Goal: Information Seeking & Learning: Learn about a topic

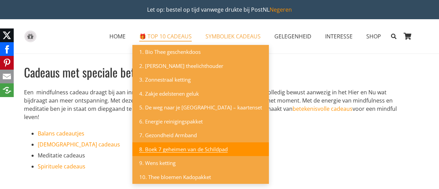
click at [182, 149] on span "8. Boek 7 geheimen van de Schildpad" at bounding box center [183, 149] width 89 height 7
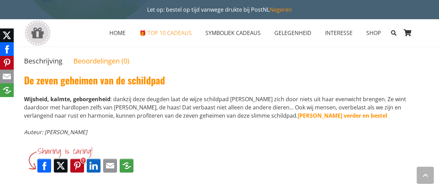
scroll to position [215, 0]
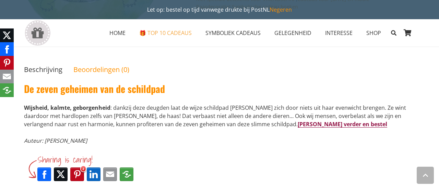
click at [298, 125] on link "Lees verder en bestel" at bounding box center [343, 125] width 90 height 8
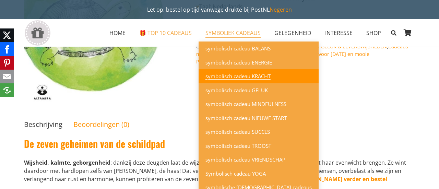
scroll to position [161, 0]
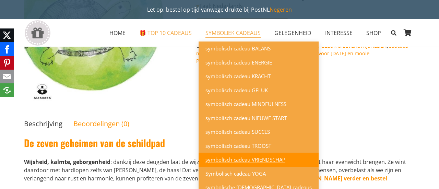
click at [258, 161] on span "symbolisch cadeau VRIENDSCHAP" at bounding box center [246, 159] width 80 height 7
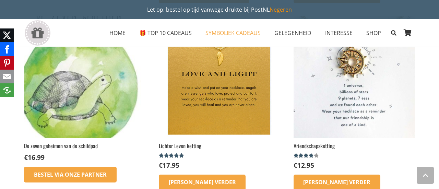
scroll to position [978, 0]
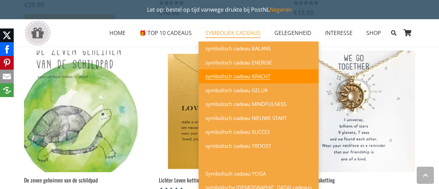
click at [244, 79] on span "symbolisch cadeau KRACHT" at bounding box center [238, 76] width 65 height 7
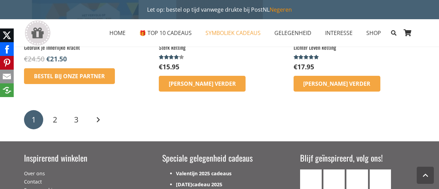
scroll to position [1178, 0]
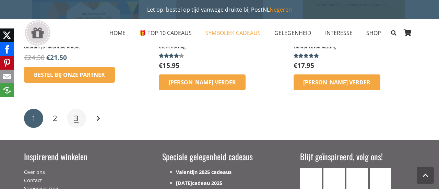
click at [78, 112] on link "3" at bounding box center [76, 118] width 19 height 19
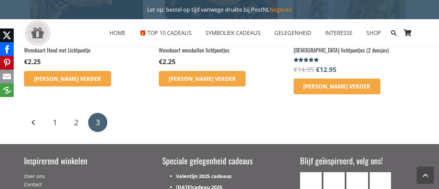
scroll to position [204, 0]
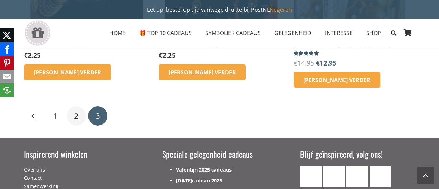
click at [76, 119] on span "2" at bounding box center [76, 116] width 4 height 11
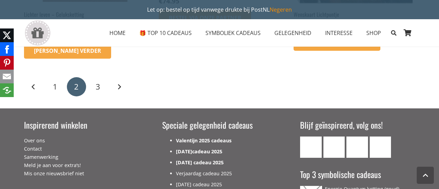
scroll to position [983, 0]
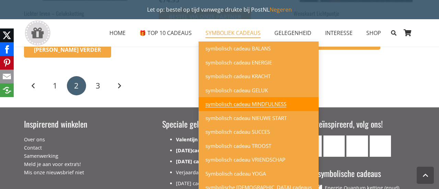
click at [241, 105] on span "symbolisch cadeau MINDFULNESS" at bounding box center [246, 104] width 81 height 7
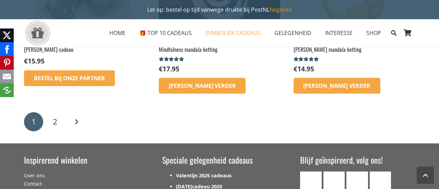
scroll to position [1051, 0]
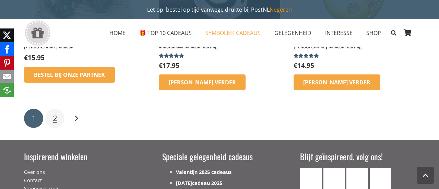
click at [58, 118] on link "2" at bounding box center [54, 118] width 19 height 19
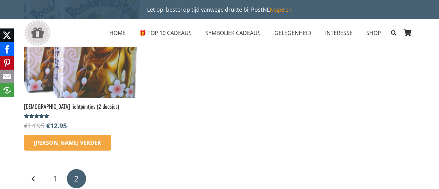
scroll to position [144, 0]
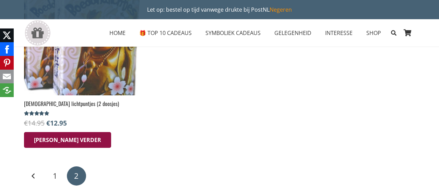
click at [62, 138] on icon "Lees meer over “Boeddha lichtpuntjes (2 doosjes)”" at bounding box center [67, 140] width 10 height 10
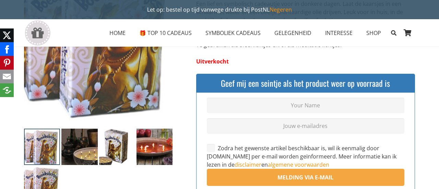
scroll to position [126, 0]
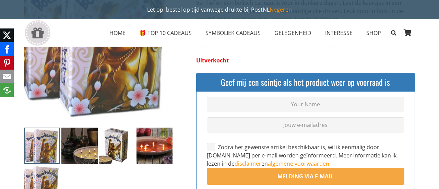
click at [76, 158] on img at bounding box center [79, 146] width 36 height 36
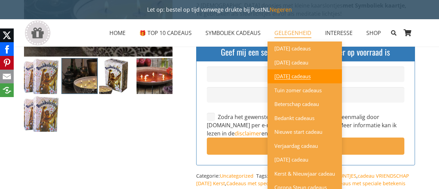
scroll to position [156, 0]
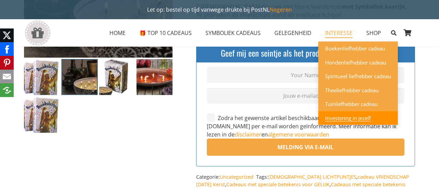
click at [349, 118] on span "Investering in jezelf" at bounding box center [348, 118] width 46 height 7
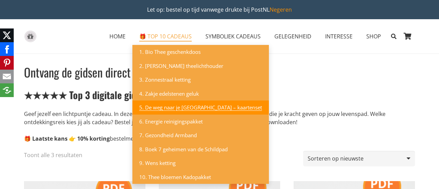
click at [178, 107] on span "5. De weg naar je [GEOGRAPHIC_DATA] – kaartenset" at bounding box center [200, 107] width 123 height 7
